Goal: Task Accomplishment & Management: Use online tool/utility

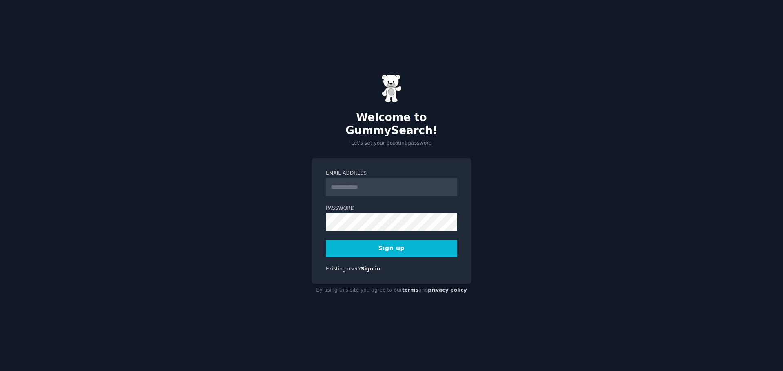
click at [384, 183] on input "Email Address" at bounding box center [391, 188] width 131 height 18
type input "**********"
click at [326, 240] on button "Sign up" at bounding box center [391, 248] width 131 height 17
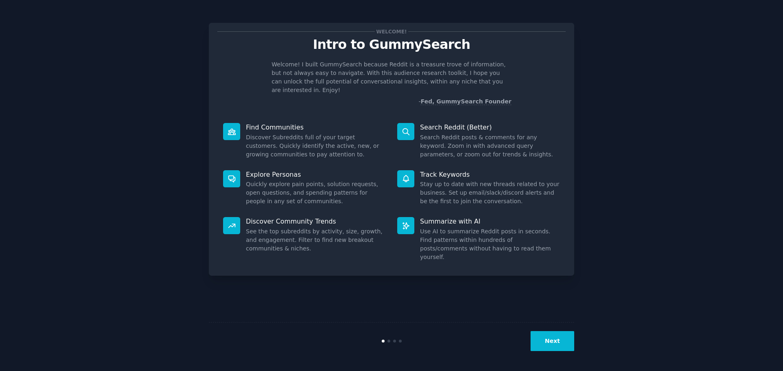
click at [549, 340] on button "Next" at bounding box center [552, 341] width 44 height 20
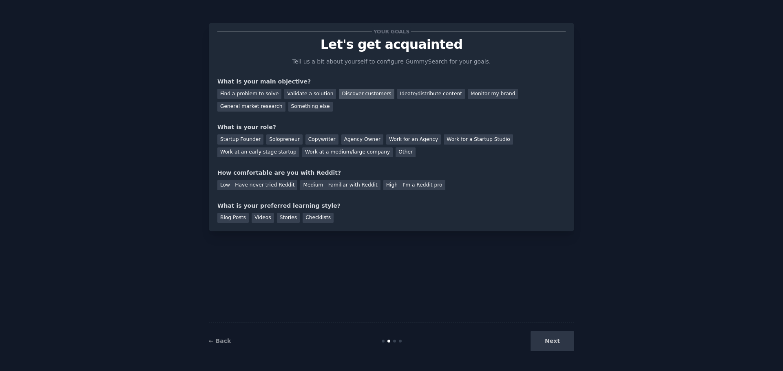
click at [355, 93] on div "Discover customers" at bounding box center [366, 94] width 55 height 10
click at [468, 93] on div "Monitor my brand" at bounding box center [493, 94] width 50 height 10
click at [288, 104] on div "Something else" at bounding box center [310, 107] width 44 height 10
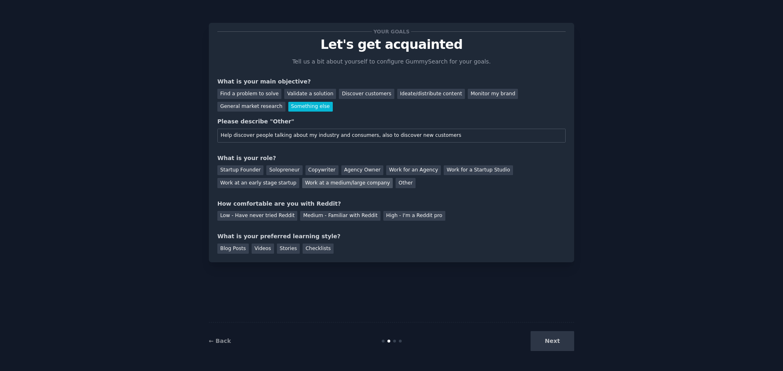
type input "Help discover people talking about my industry and consumers, also to discover …"
click at [302, 183] on div "Work at a medium/large company" at bounding box center [347, 183] width 90 height 10
click at [319, 217] on div "Medium - Familiar with Reddit" at bounding box center [340, 216] width 80 height 10
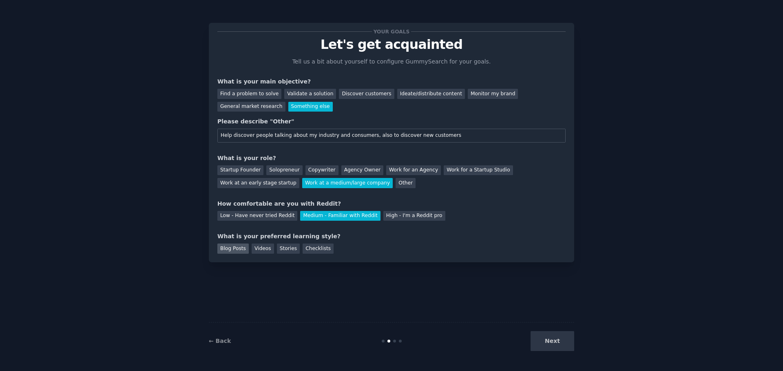
click at [230, 252] on div "Blog Posts" at bounding box center [232, 249] width 31 height 10
click at [555, 340] on button "Next" at bounding box center [552, 341] width 44 height 20
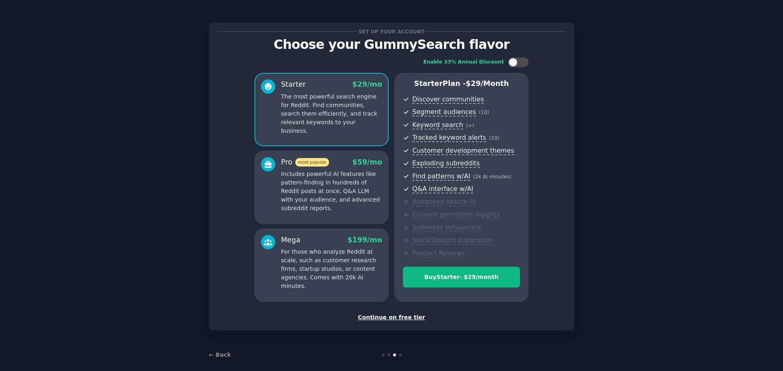
click at [407, 320] on div "Continue on free tier" at bounding box center [391, 317] width 348 height 9
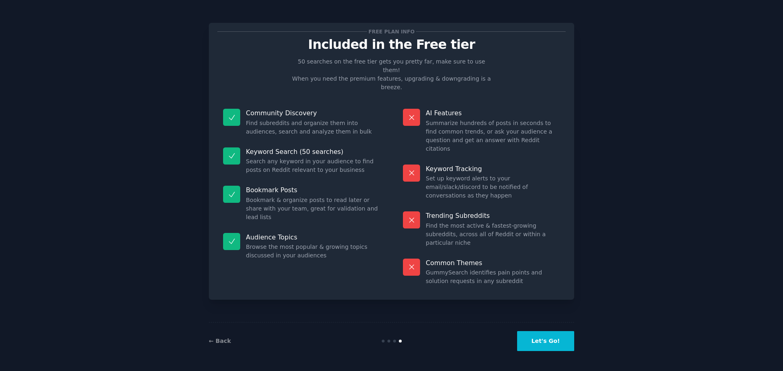
click at [548, 345] on button "Let's Go!" at bounding box center [545, 341] width 57 height 20
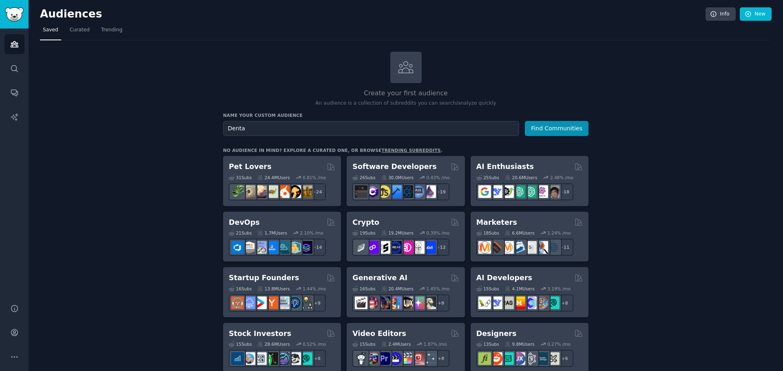
type input "Dental"
click at [547, 130] on button "Find Communities" at bounding box center [557, 128] width 64 height 15
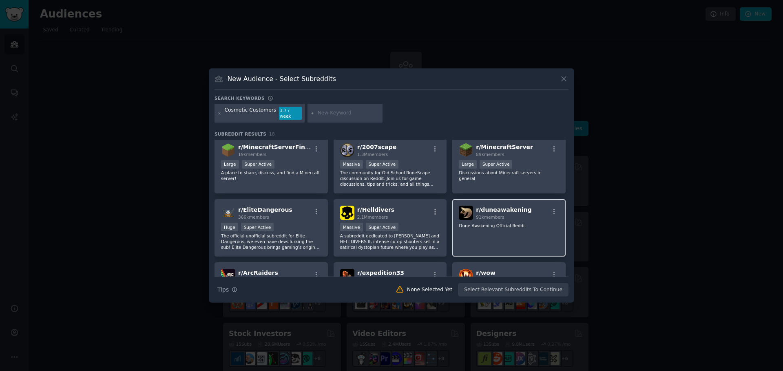
scroll to position [204, 0]
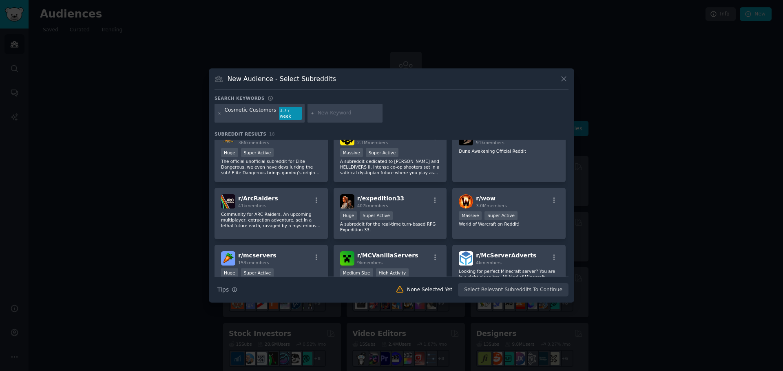
click at [564, 82] on icon at bounding box center [563, 79] width 4 height 4
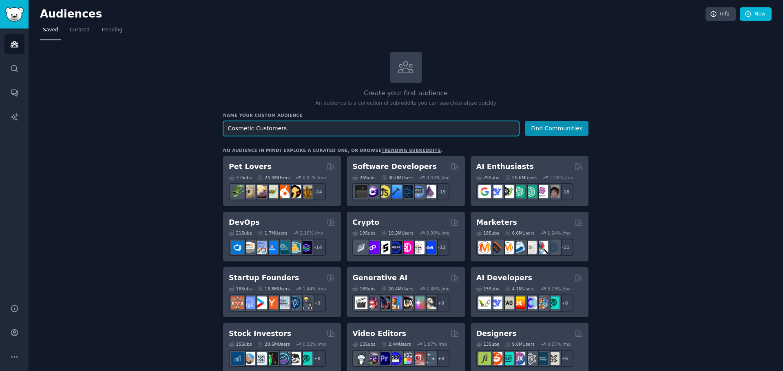
drag, startPoint x: 355, startPoint y: 130, endPoint x: 208, endPoint y: 105, distance: 148.4
type input "Dental customers"
click at [525, 121] on button "Find Communities" at bounding box center [557, 128] width 64 height 15
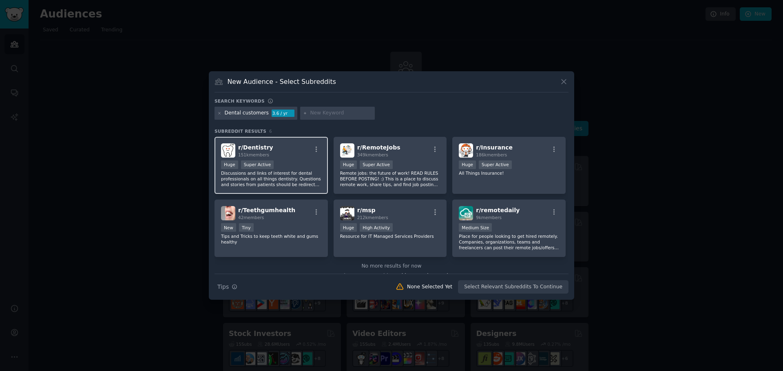
click at [298, 150] on div "r/ Dentistry 151k members" at bounding box center [271, 150] width 100 height 14
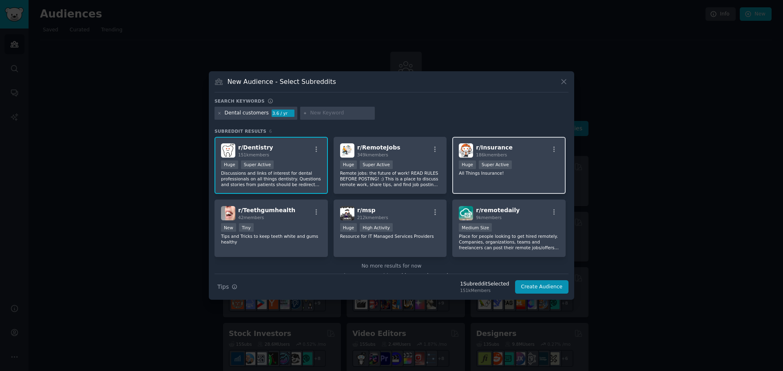
click at [513, 169] on div "Huge Super Active" at bounding box center [509, 166] width 100 height 10
click at [484, 170] on p "All Things Insurance!" at bounding box center [509, 173] width 100 height 6
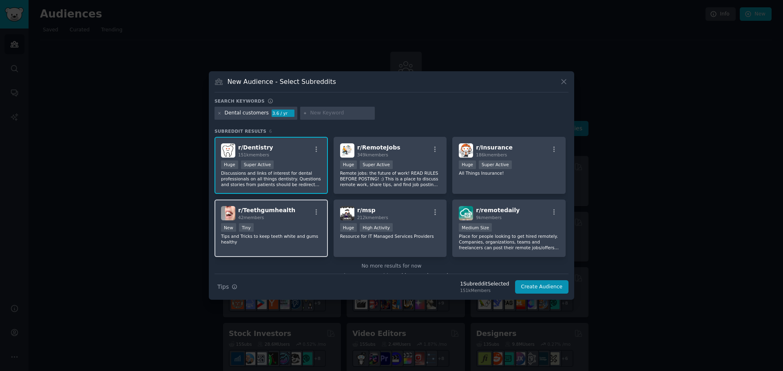
click at [277, 219] on div "42 members" at bounding box center [266, 218] width 57 height 6
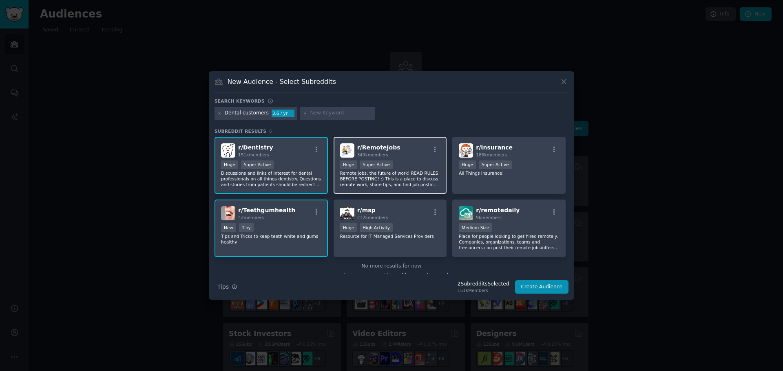
scroll to position [12, 0]
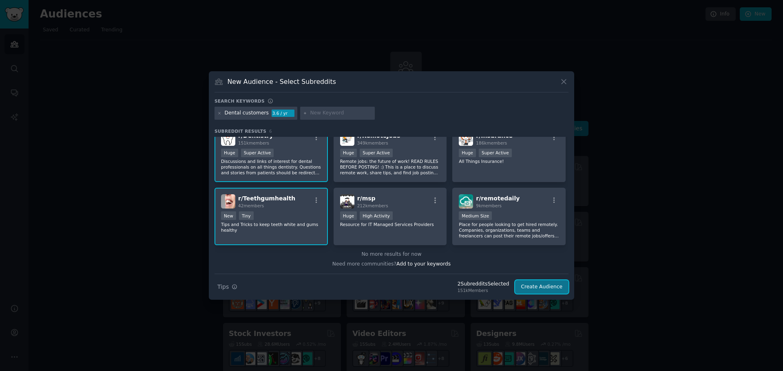
click at [550, 287] on button "Create Audience" at bounding box center [542, 287] width 54 height 14
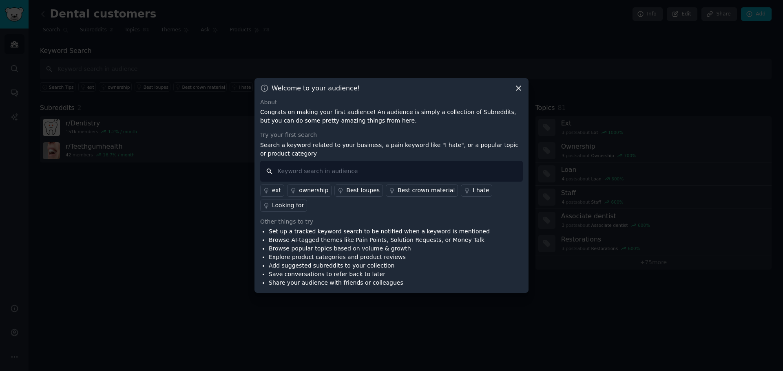
click at [379, 170] on input "text" at bounding box center [391, 171] width 263 height 21
type input "composite bonding"
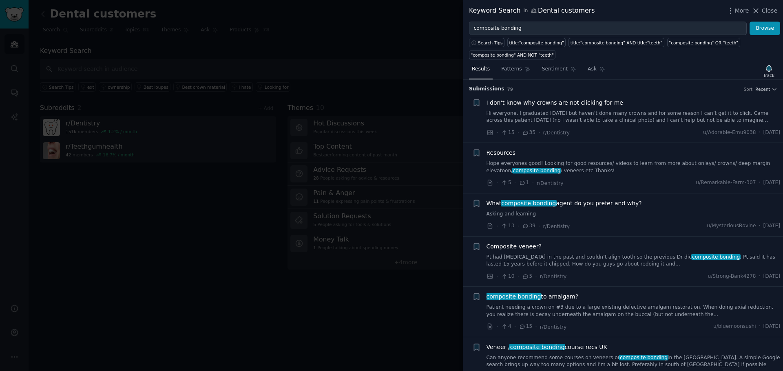
click at [623, 203] on span "What composite bonding agent do you prefer and why?" at bounding box center [563, 203] width 155 height 9
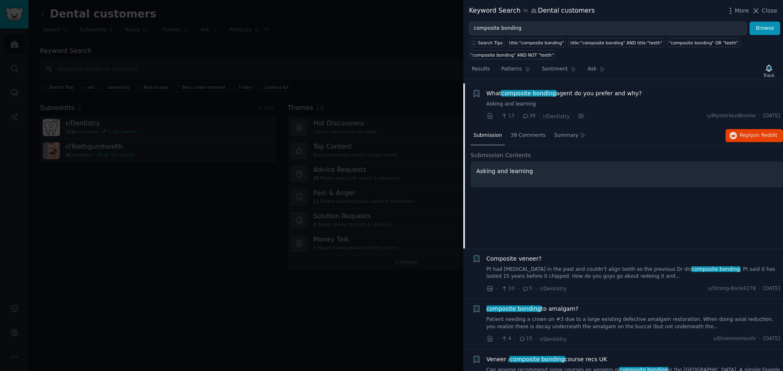
scroll to position [114, 0]
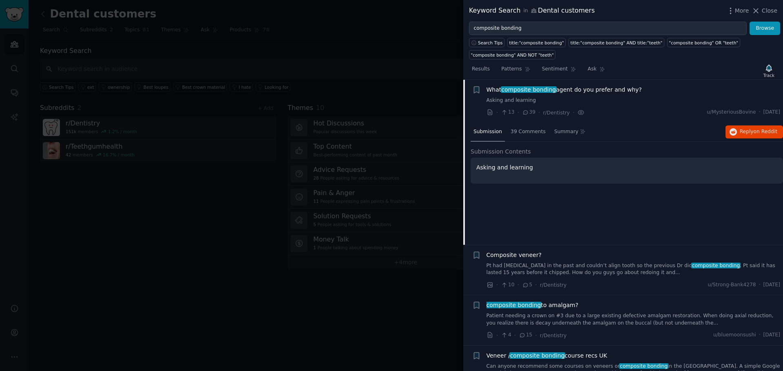
click at [527, 165] on p "Asking and learning" at bounding box center [626, 167] width 301 height 9
click at [542, 172] on p "Asking and learning" at bounding box center [626, 167] width 301 height 9
drag, startPoint x: 217, startPoint y: 176, endPoint x: 240, endPoint y: 189, distance: 25.9
click at [217, 176] on div at bounding box center [391, 185] width 783 height 371
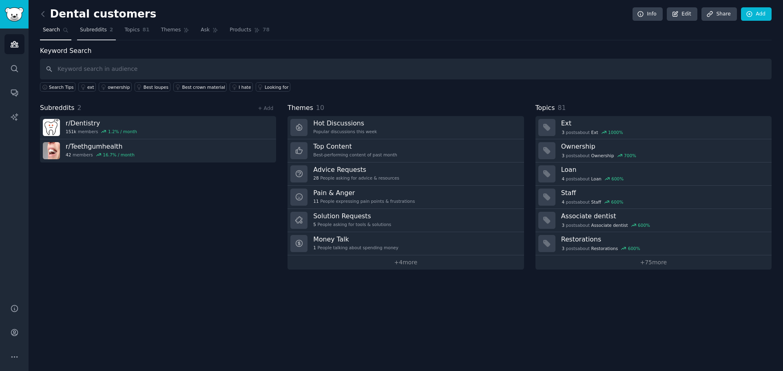
click at [103, 32] on link "Subreddits 2" at bounding box center [96, 32] width 39 height 17
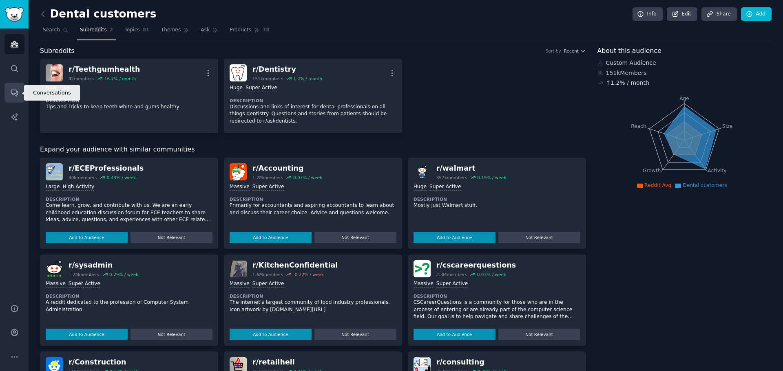
click at [13, 88] on link "Conversations" at bounding box center [14, 93] width 20 height 20
